Goal: Transaction & Acquisition: Download file/media

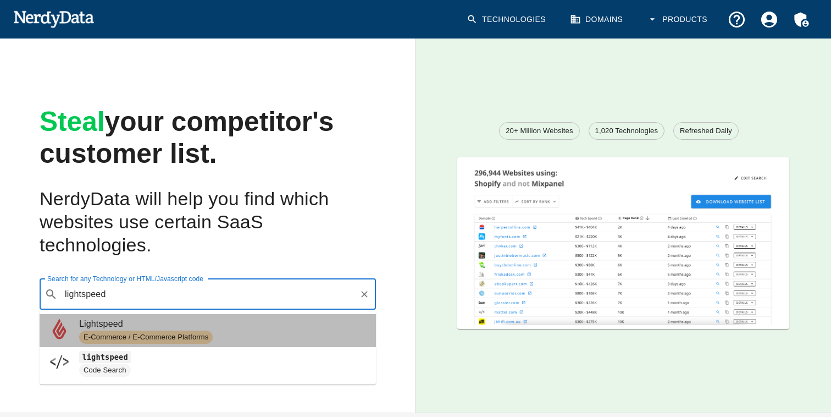
click at [227, 332] on span "E-Commerce / E-Commerce Platforms" at bounding box center [223, 336] width 288 height 13
type input "lightspeed"
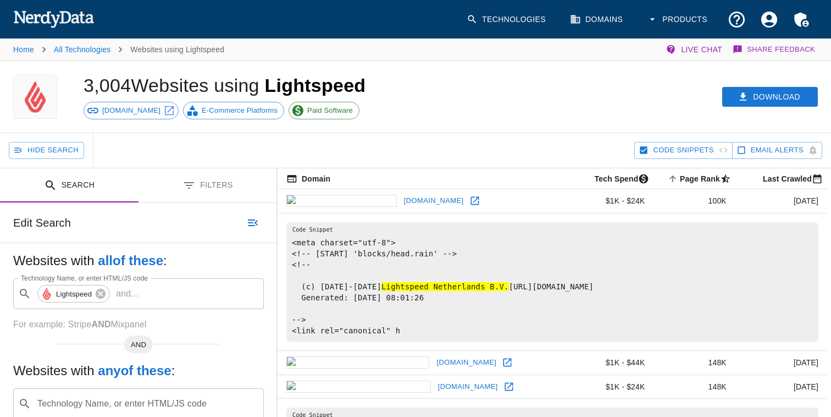
click at [206, 189] on button "Filters" at bounding box center [208, 185] width 139 height 35
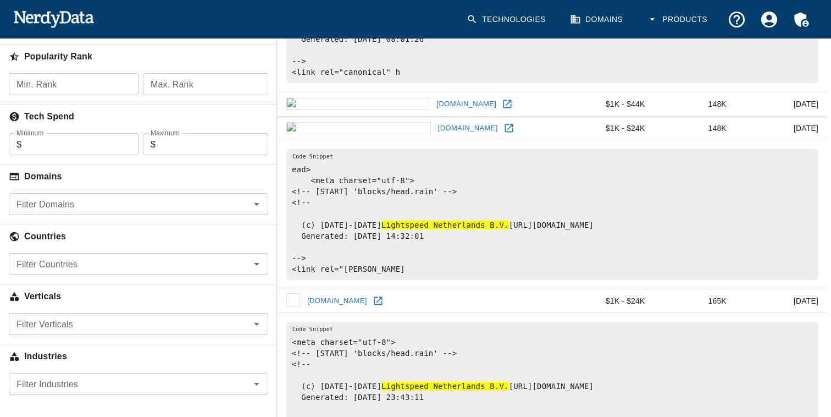
scroll to position [260, 0]
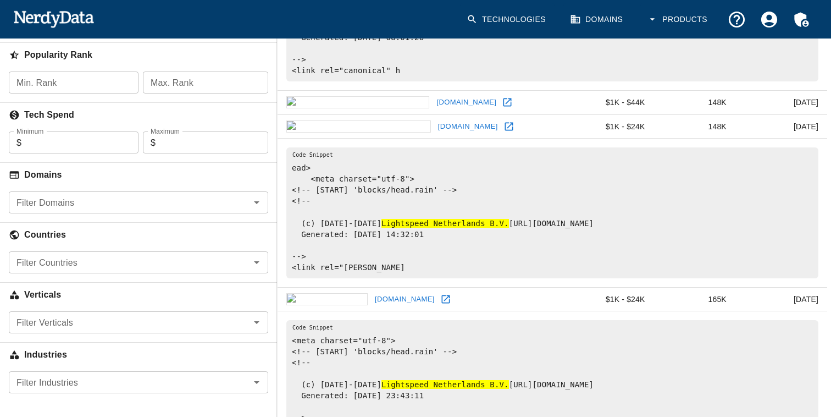
click at [102, 269] on input "Filter Countries" at bounding box center [129, 261] width 235 height 15
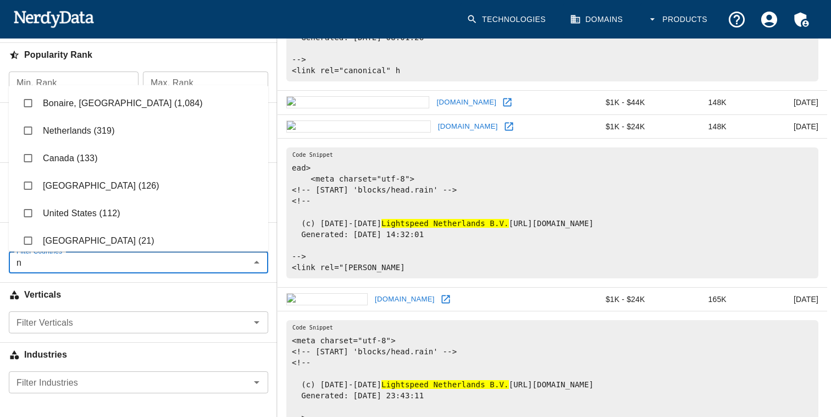
type input "ne"
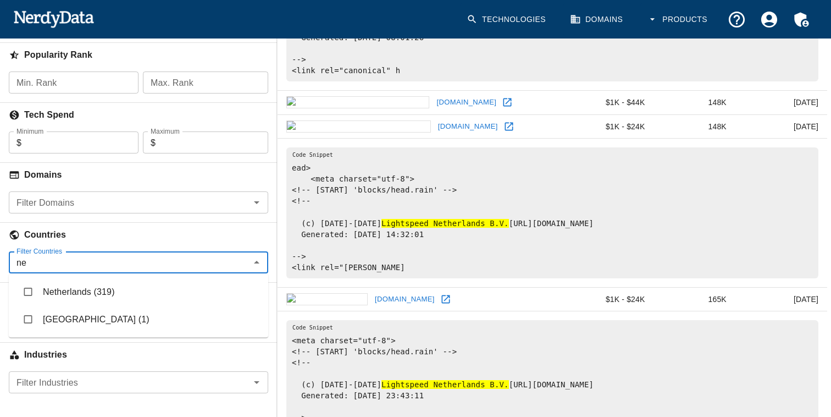
click at [102, 291] on li "Netherlands (319)" at bounding box center [138, 291] width 259 height 27
checkbox input "true"
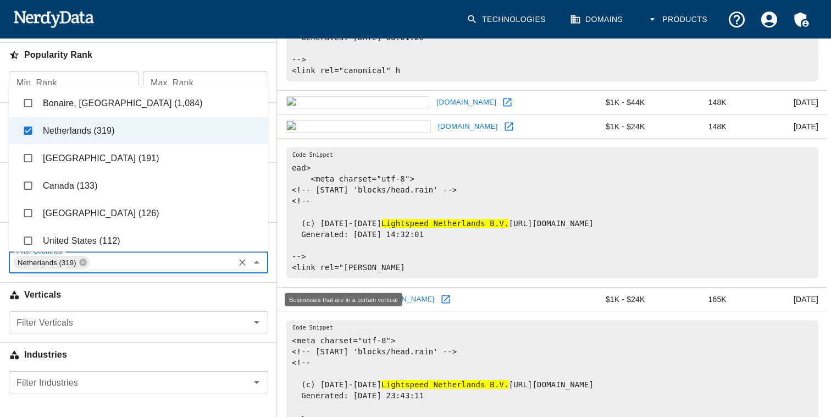
click at [152, 286] on h6 "Verticals" at bounding box center [138, 295] width 277 height 24
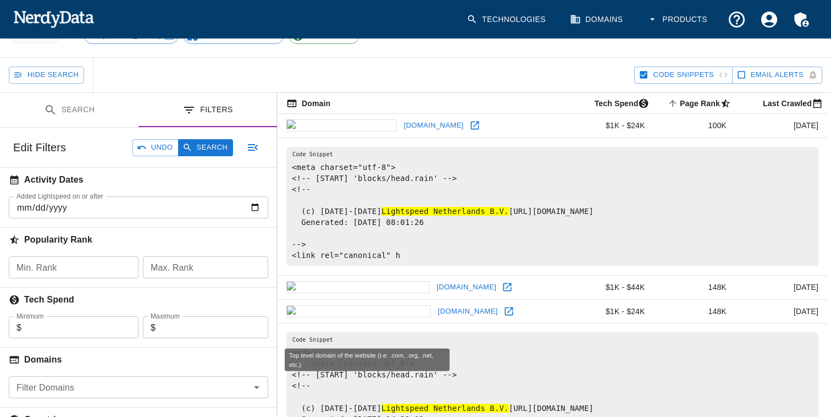
scroll to position [53, 0]
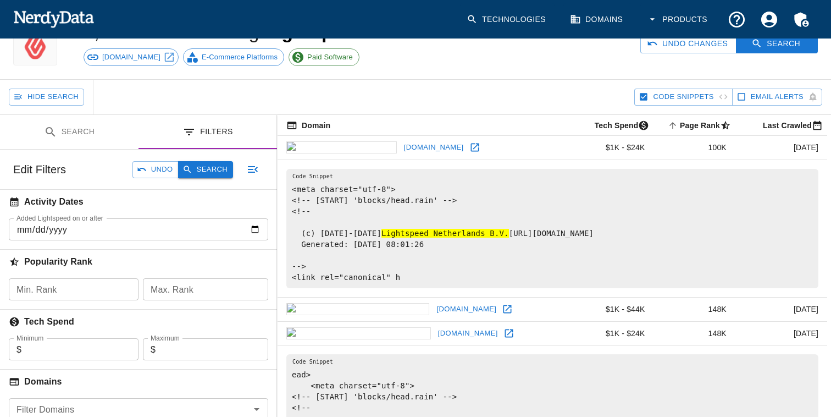
click at [213, 168] on button "Search" at bounding box center [205, 169] width 55 height 17
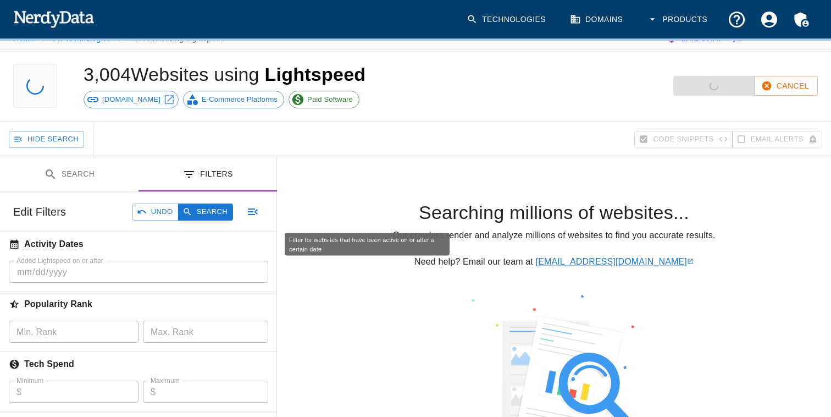
scroll to position [0, 0]
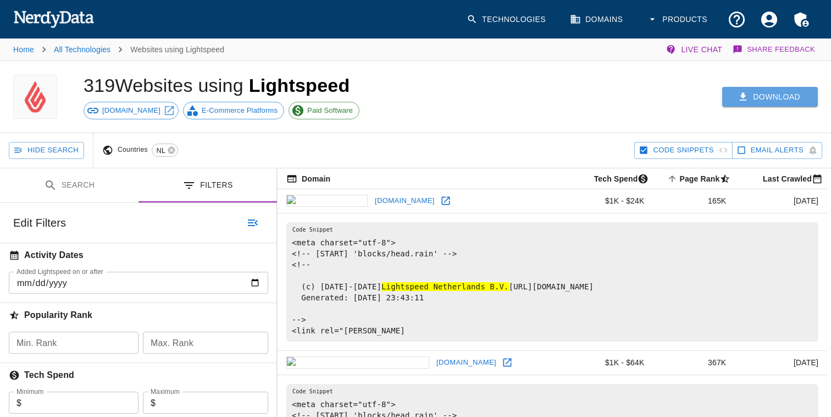
click at [770, 99] on button "Download" at bounding box center [770, 97] width 96 height 20
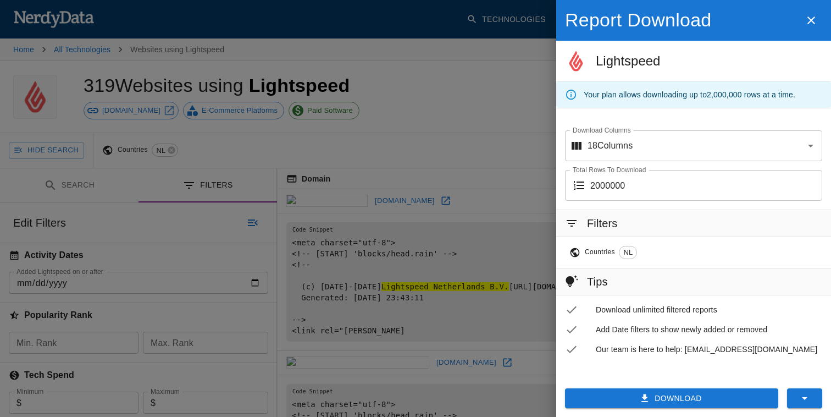
click at [671, 185] on input "2000000" at bounding box center [706, 185] width 232 height 31
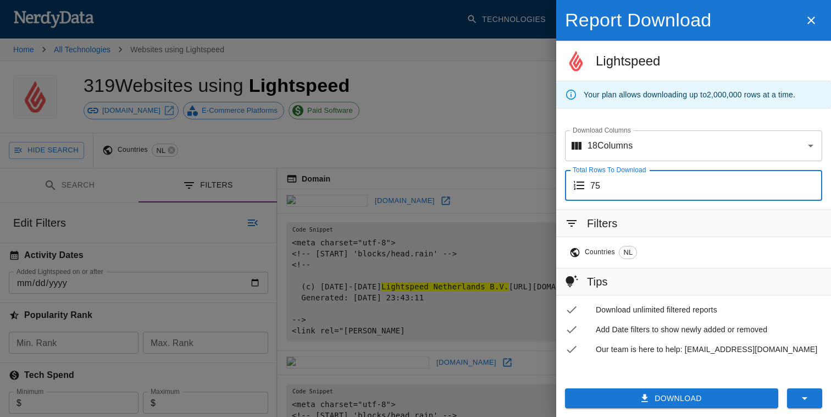
type input "75"
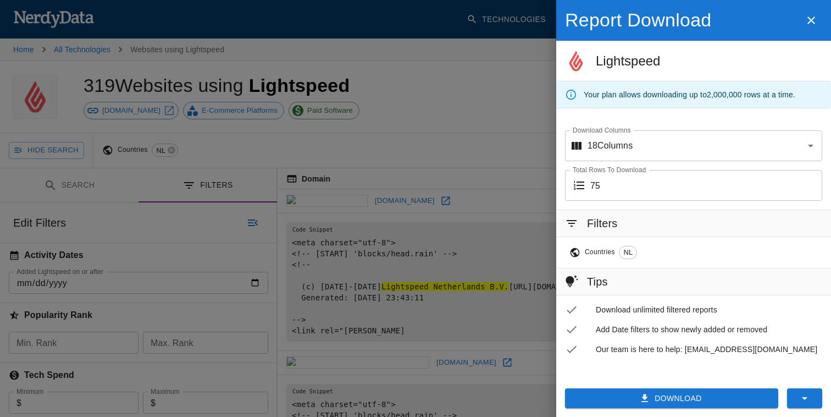
click at [650, 406] on button "Download" at bounding box center [671, 398] width 213 height 20
